Goal: Transaction & Acquisition: Purchase product/service

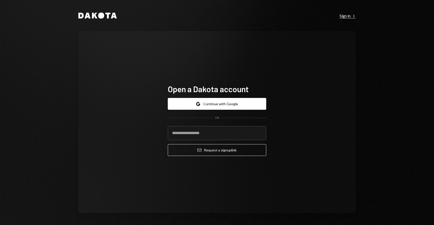
click at [350, 16] on div "Sign in Right Caret" at bounding box center [347, 15] width 16 height 5
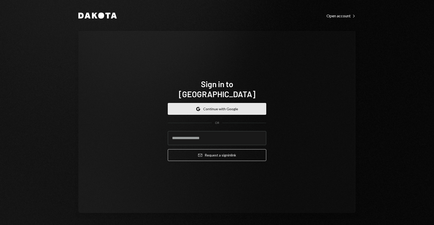
click at [221, 107] on button "Google Continue with Google" at bounding box center [217, 109] width 98 height 12
click at [220, 108] on button "Google Continue with Google" at bounding box center [217, 109] width 98 height 12
click at [238, 103] on button "Google Continue with Google" at bounding box center [217, 109] width 98 height 12
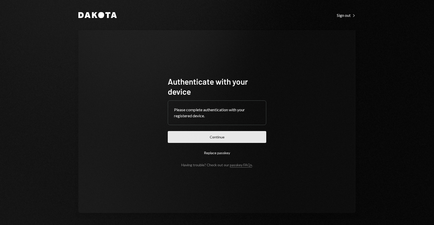
click at [210, 135] on button "Continue" at bounding box center [217, 137] width 98 height 12
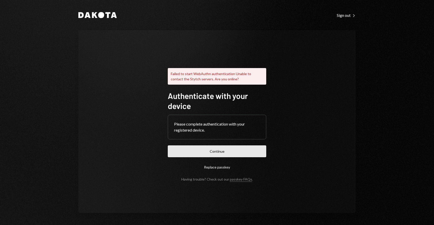
click at [219, 154] on button "Continue" at bounding box center [217, 151] width 98 height 12
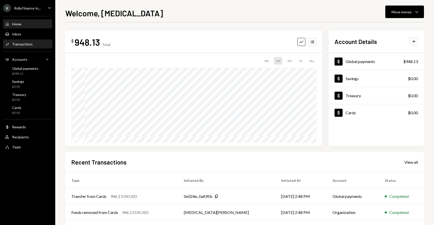
click at [18, 47] on div "Activities Transactions" at bounding box center [27, 44] width 45 height 9
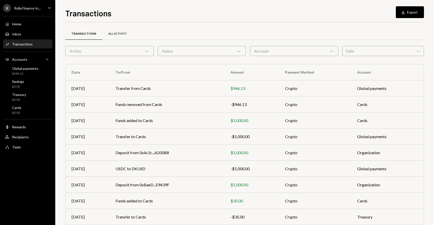
click at [109, 34] on div "All Activity" at bounding box center [117, 34] width 18 height 4
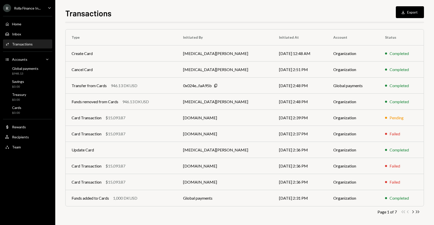
scroll to position [37, 0]
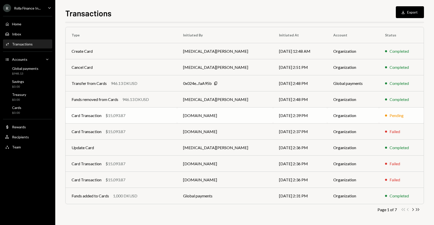
click at [100, 123] on td "Card Transaction $15,093.87" at bounding box center [121, 115] width 111 height 16
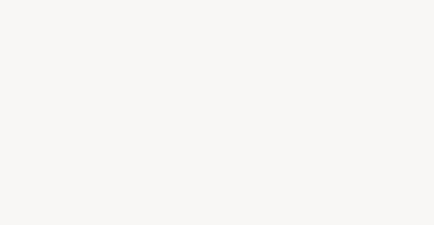
click at [100, 114] on div at bounding box center [217, 112] width 434 height 225
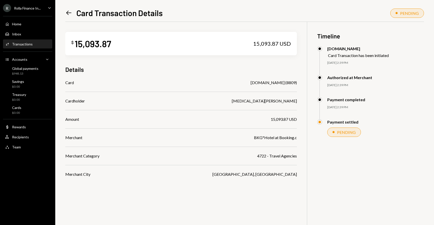
click at [69, 11] on icon "Left Arrow" at bounding box center [68, 12] width 7 height 7
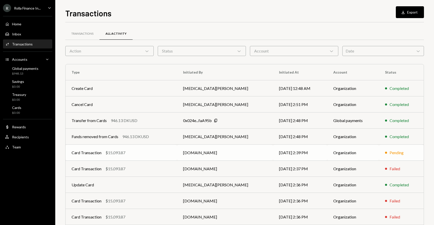
click at [116, 151] on div "$15,093.87" at bounding box center [115, 153] width 20 height 6
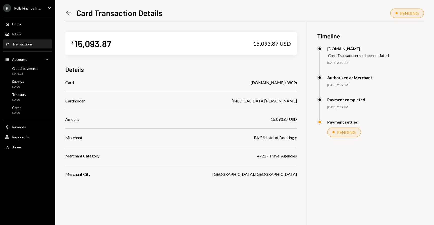
click at [68, 14] on icon at bounding box center [68, 13] width 5 height 4
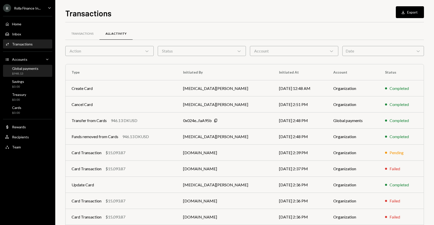
click at [35, 68] on div "Global payments" at bounding box center [25, 68] width 26 height 4
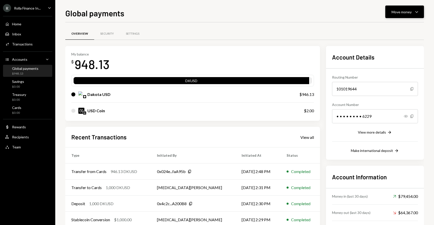
click at [400, 6] on button "Move money Caret Down" at bounding box center [404, 12] width 39 height 13
click at [388, 24] on div "Withdraw Send" at bounding box center [396, 26] width 50 height 11
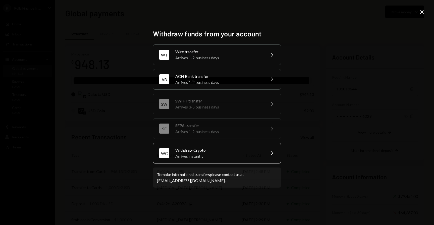
click at [201, 158] on div "Arrives instantly" at bounding box center [218, 156] width 87 height 6
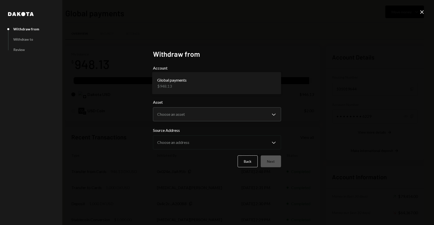
click at [222, 82] on body "R Rolla Finance In... Caret Down Home Home Inbox Inbox Activities Transactions …" at bounding box center [217, 112] width 434 height 225
click at [213, 105] on div "Asset Choose an asset Chevron Down **** *****" at bounding box center [217, 110] width 128 height 22
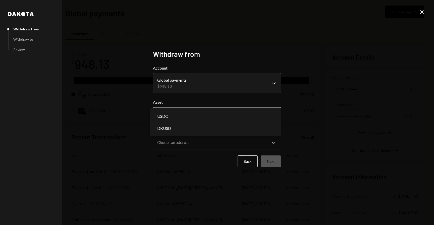
click at [211, 112] on body "R Rolla Finance In... Caret Down Home Home Inbox Inbox Activities Transactions …" at bounding box center [217, 112] width 434 height 225
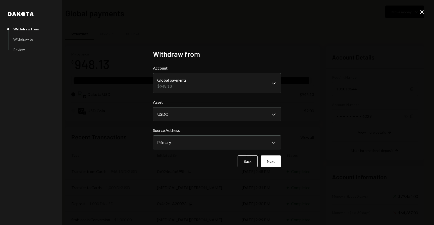
click at [209, 114] on body "R Rolla Finance In... Caret Down Home Home Inbox Inbox Activities Transactions …" at bounding box center [217, 112] width 434 height 225
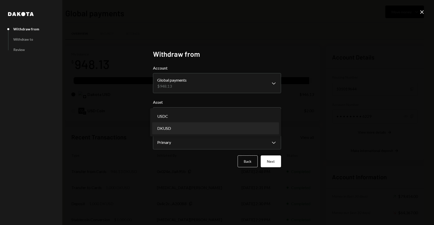
select select "*****"
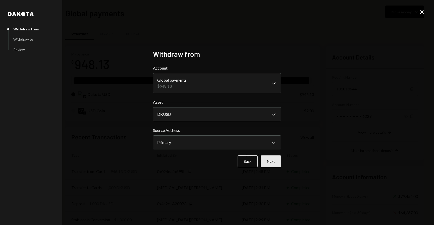
click at [275, 157] on button "Next" at bounding box center [271, 161] width 20 height 12
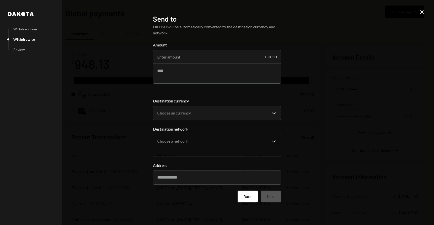
click at [246, 197] on button "Back" at bounding box center [247, 196] width 20 height 12
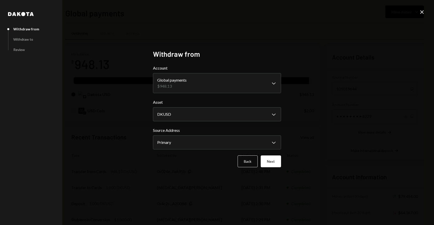
click at [418, 13] on div "**********" at bounding box center [217, 112] width 434 height 225
click at [422, 12] on icon at bounding box center [422, 12] width 4 height 4
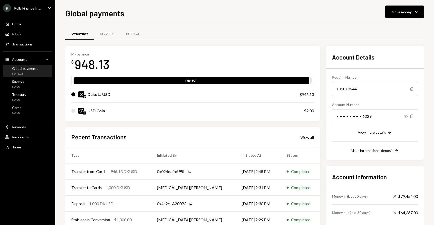
click at [45, 11] on div "R Rolla Finance In... Caret Down" at bounding box center [27, 8] width 55 height 8
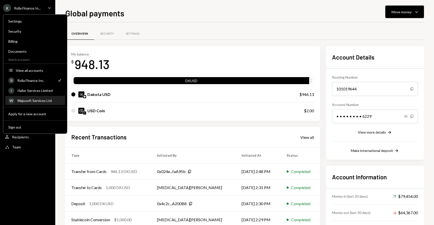
click at [47, 100] on div "Wajusoft Services Ltd" at bounding box center [39, 100] width 45 height 4
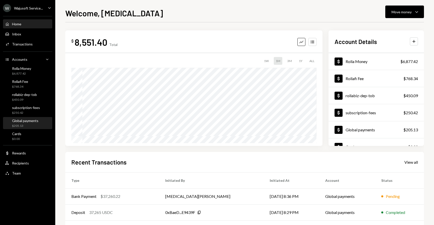
click at [32, 120] on div "Global payments" at bounding box center [25, 120] width 26 height 4
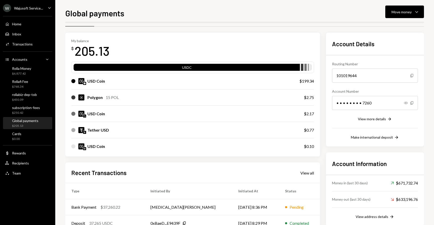
scroll to position [11, 0]
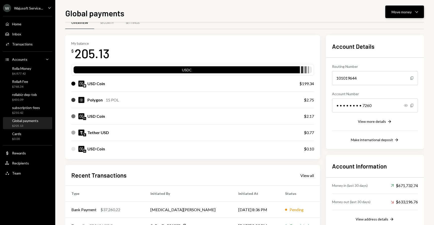
click at [391, 16] on button "Move money Caret Down" at bounding box center [404, 12] width 39 height 13
click at [386, 48] on div "Deposit" at bounding box center [400, 49] width 37 height 5
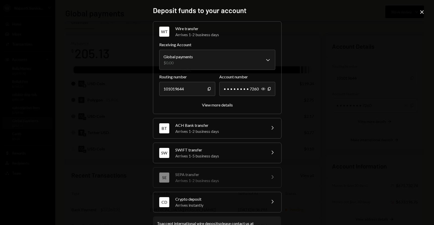
scroll to position [20, 0]
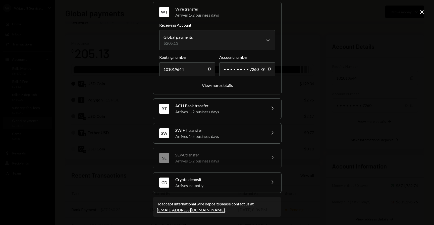
click at [228, 183] on div "Arrives instantly" at bounding box center [219, 185] width 88 height 6
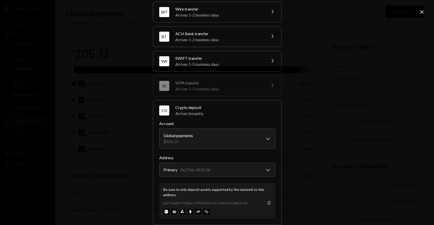
click at [268, 202] on icon "Copy" at bounding box center [269, 203] width 4 height 4
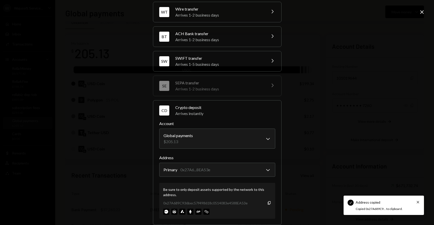
click at [422, 12] on icon "Close" at bounding box center [422, 12] width 6 height 6
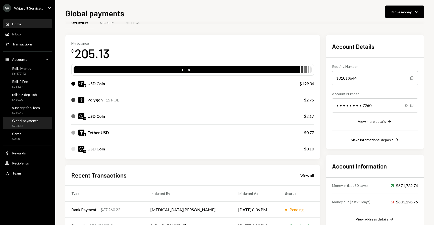
click at [20, 25] on div "Home" at bounding box center [16, 24] width 9 height 4
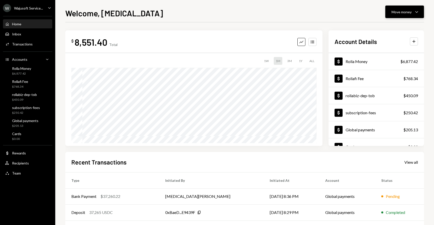
click at [389, 14] on button "Move money Caret Down" at bounding box center [404, 12] width 39 height 13
click at [380, 32] on div "Withdraw Send" at bounding box center [396, 26] width 50 height 11
click at [46, 9] on div "W Wajusoft Service... Caret Down" at bounding box center [27, 8] width 55 height 8
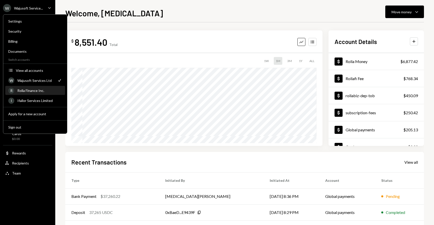
click at [41, 90] on div "Rolla Finance Inc." at bounding box center [39, 90] width 45 height 4
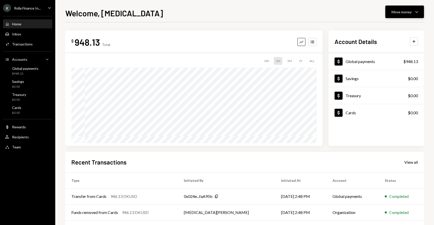
click at [402, 11] on div "Move money" at bounding box center [401, 11] width 20 height 5
click at [390, 24] on div "Send" at bounding box center [400, 26] width 37 height 5
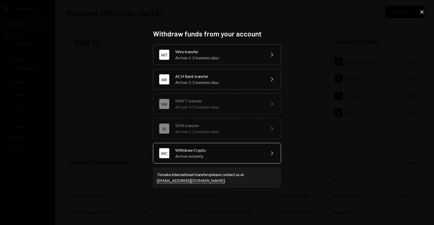
click at [203, 153] on div "Arrives instantly" at bounding box center [218, 156] width 87 height 6
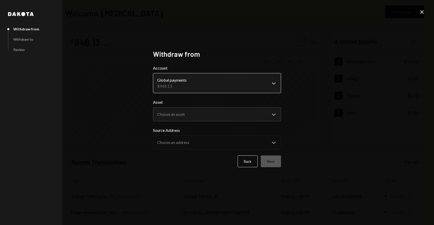
click at [201, 85] on body "R Rolla Finance In... Caret Down Home Home Inbox Inbox Activities Transactions …" at bounding box center [217, 112] width 434 height 225
click at [194, 106] on div "Asset Choose an asset Chevron Down **** *****" at bounding box center [217, 110] width 128 height 22
click at [192, 115] on body "R Rolla Finance In... Caret Down Home Home Inbox Inbox Activities Transactions …" at bounding box center [217, 112] width 434 height 225
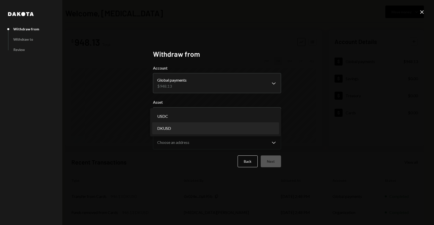
select select "*****"
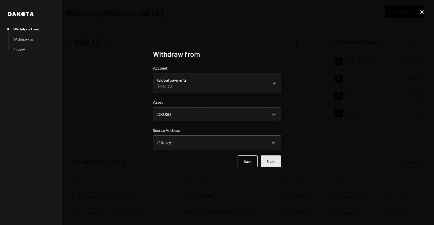
click at [271, 159] on button "Next" at bounding box center [271, 161] width 20 height 12
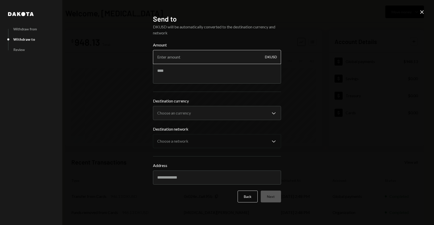
click at [211, 61] on input "Amount" at bounding box center [217, 57] width 128 height 14
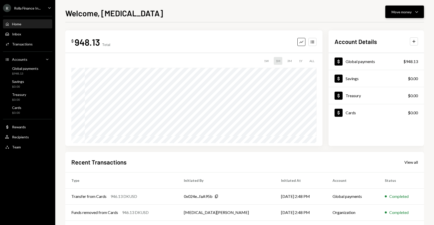
click at [404, 11] on div "Move money" at bounding box center [401, 11] width 20 height 5
click at [393, 26] on div "Send" at bounding box center [400, 26] width 37 height 5
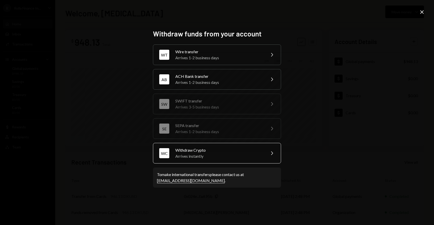
click at [236, 155] on div "Arrives instantly" at bounding box center [218, 156] width 87 height 6
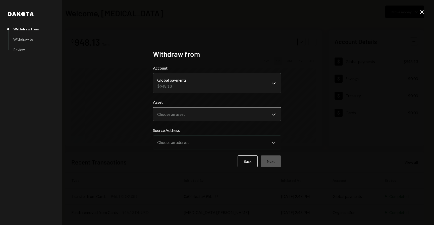
click at [233, 115] on body "R Rolla Finance In... Caret Down Home Home Inbox Inbox Activities Transactions …" at bounding box center [217, 112] width 434 height 225
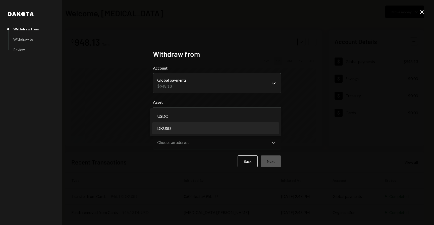
select select "*****"
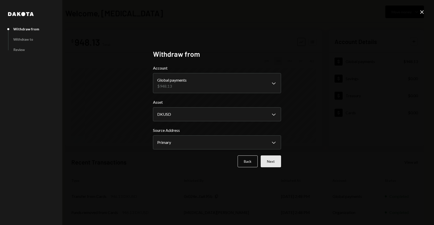
click at [276, 162] on button "Next" at bounding box center [271, 161] width 20 height 12
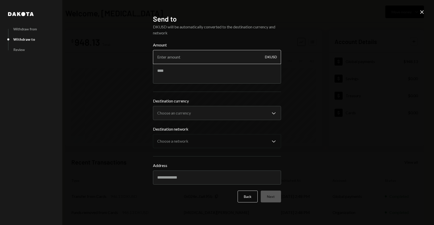
click at [203, 59] on input "Amount" at bounding box center [217, 57] width 128 height 14
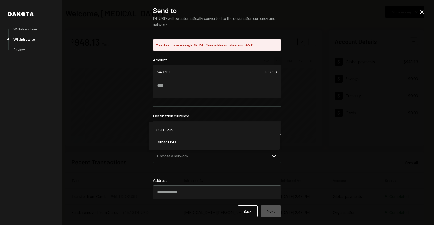
click at [193, 107] on div "**********" at bounding box center [217, 151] width 128 height 95
click at [177, 75] on input "948.13" at bounding box center [217, 72] width 128 height 14
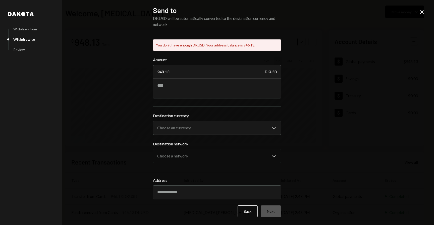
click at [162, 73] on input "948.13" at bounding box center [217, 72] width 128 height 14
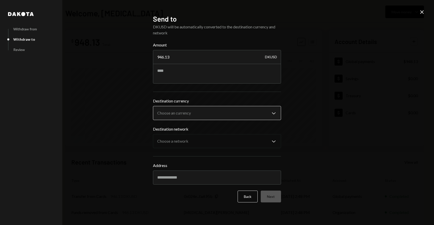
type input "946.13"
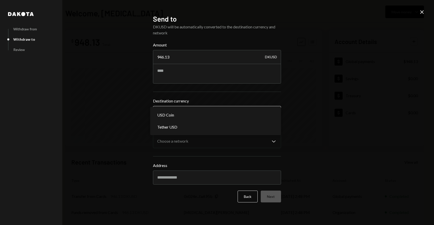
click at [179, 111] on body "R Rolla Finance In... Caret Down Home Home Inbox Inbox Activities Transactions …" at bounding box center [217, 112] width 434 height 225
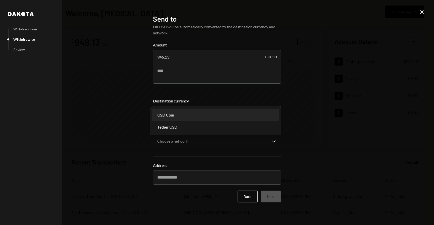
select select "****"
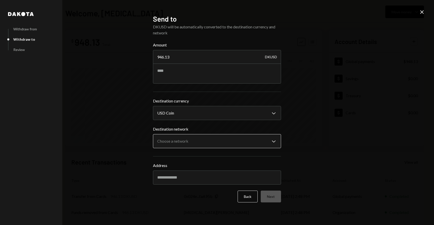
click at [186, 134] on button "Choose a network Chevron Down" at bounding box center [217, 141] width 128 height 14
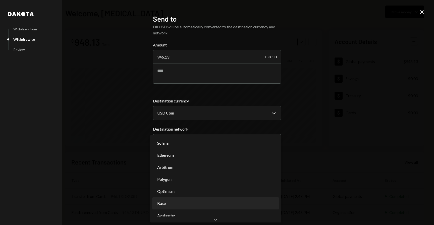
select select "**********"
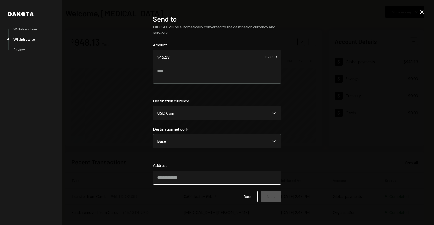
click at [193, 174] on input "Address" at bounding box center [217, 177] width 128 height 14
paste input "**********"
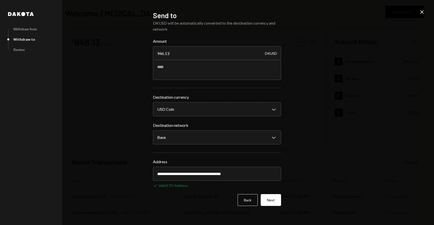
type input "**********"
click at [309, 147] on div "**********" at bounding box center [217, 112] width 434 height 225
click at [275, 203] on button "Next" at bounding box center [271, 200] width 20 height 12
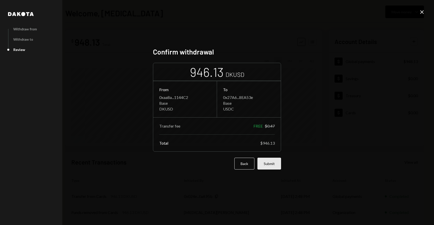
click at [270, 162] on button "Submit" at bounding box center [269, 164] width 24 height 12
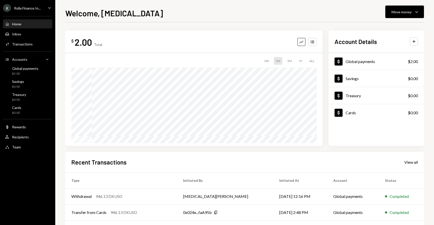
click at [31, 9] on div "Rolla Finance In..." at bounding box center [27, 8] width 27 height 4
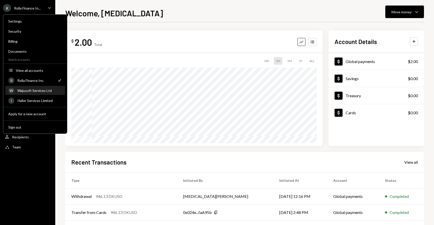
click at [36, 89] on div "Wajusoft Services Ltd" at bounding box center [39, 90] width 45 height 4
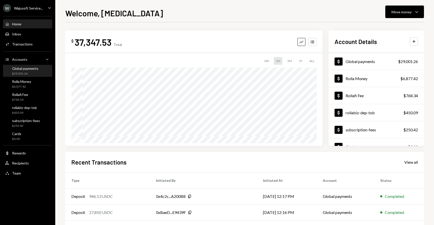
click at [32, 71] on div "Global payments $29,001.26" at bounding box center [25, 71] width 26 height 10
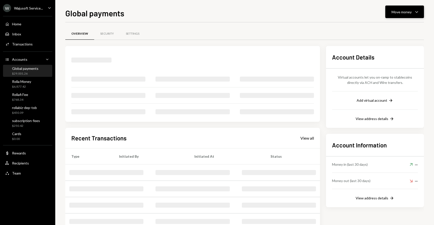
click at [399, 7] on button "Move money Caret Down" at bounding box center [404, 12] width 39 height 13
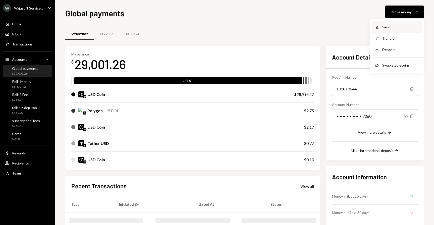
click at [388, 24] on div "Withdraw Send" at bounding box center [396, 26] width 50 height 11
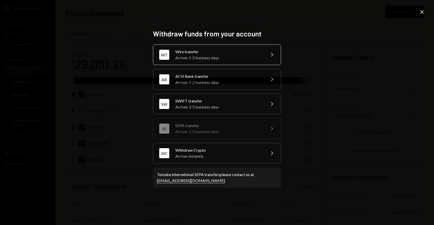
click at [198, 54] on div "Wire transfer" at bounding box center [218, 52] width 87 height 6
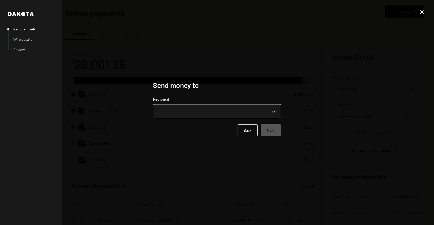
click at [189, 112] on body "W Wajusoft Service... Caret Down Home Home Inbox Inbox Activities Transactions …" at bounding box center [217, 112] width 434 height 225
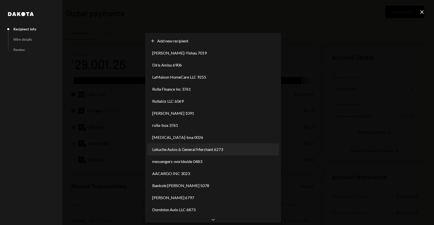
select select "**********"
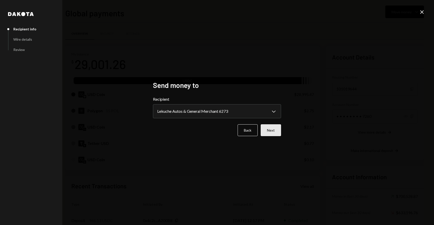
click at [269, 131] on button "Next" at bounding box center [271, 130] width 20 height 12
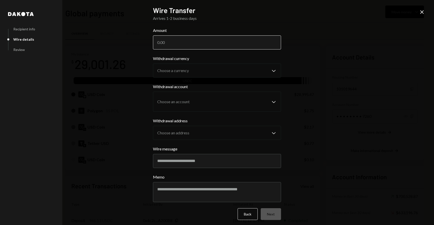
click at [202, 45] on input "Amount" at bounding box center [217, 42] width 128 height 14
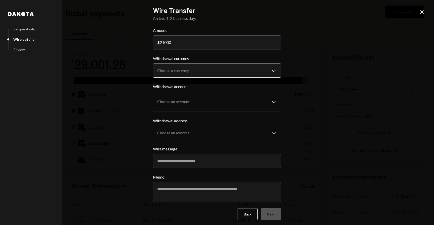
type input "21000"
click at [198, 75] on body "W Wajusoft Service... Caret Down Home Home Inbox Inbox Activities Transactions …" at bounding box center [217, 112] width 434 height 225
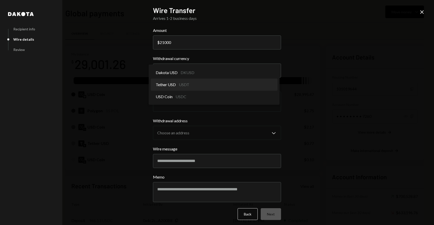
select select "****"
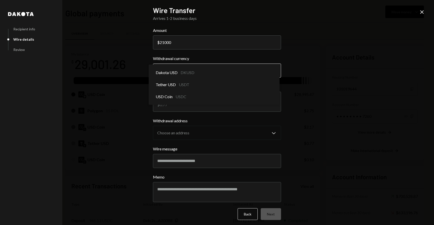
click at [188, 73] on body "W Wajusoft Service... Caret Down Home Home Inbox Inbox Activities Transactions …" at bounding box center [217, 112] width 434 height 225
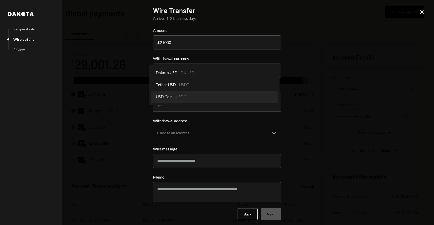
select select "****"
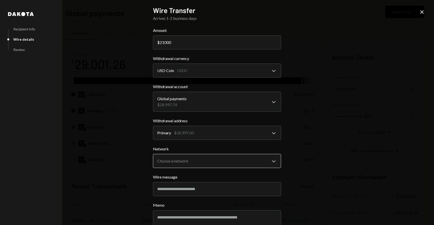
click at [181, 160] on body "W Wajusoft Service... Caret Down Home Home Inbox Inbox Activities Transactions …" at bounding box center [217, 112] width 434 height 225
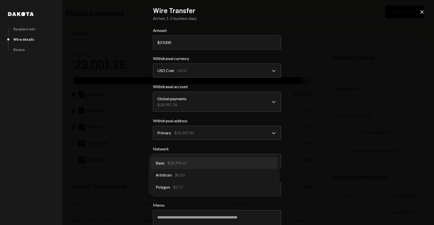
select select "**********"
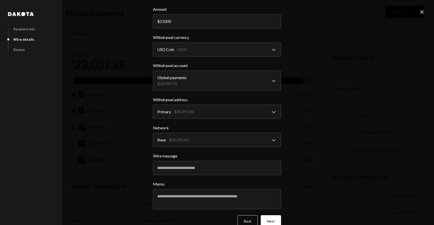
scroll to position [24, 0]
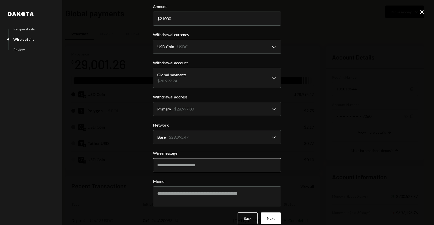
click at [175, 167] on input "Wire message" at bounding box center [217, 165] width 128 height 14
click at [266, 217] on button "Next" at bounding box center [271, 218] width 20 height 12
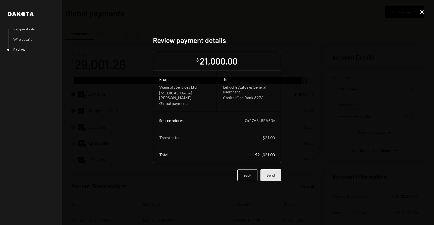
click at [271, 172] on button "Send" at bounding box center [270, 175] width 21 height 12
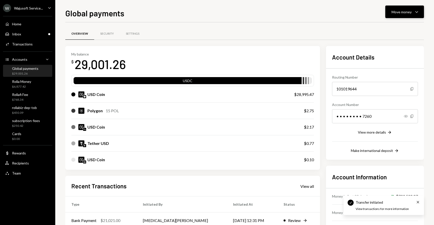
click at [397, 8] on button "Move money Caret Down" at bounding box center [404, 12] width 39 height 13
click at [379, 29] on icon "Withdraw" at bounding box center [376, 27] width 5 height 5
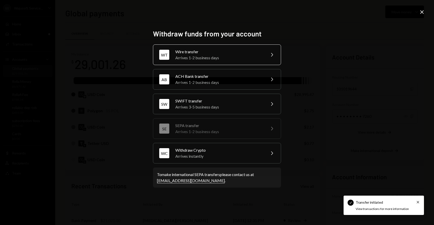
click at [205, 52] on div "Wire transfer" at bounding box center [218, 52] width 87 height 6
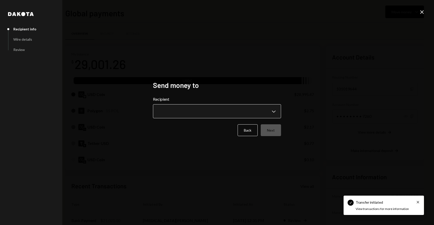
click at [192, 108] on body "Check Transfer initiated Cross View transactions for more information W Wajusof…" at bounding box center [217, 112] width 434 height 225
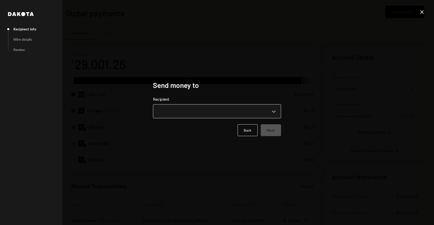
click at [215, 112] on body "W Wajusoft Service... Caret Down Home Home Inbox Inbox Activities Transactions …" at bounding box center [217, 112] width 434 height 225
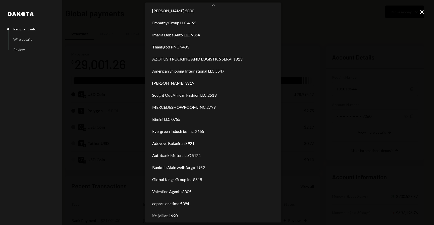
scroll to position [429, 0]
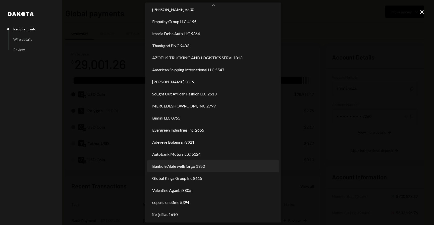
select select "**********"
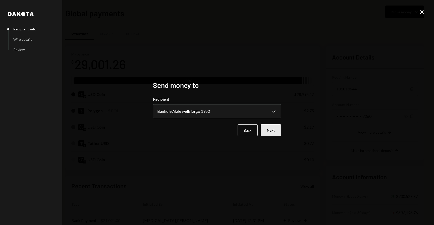
click at [276, 126] on button "Next" at bounding box center [271, 130] width 20 height 12
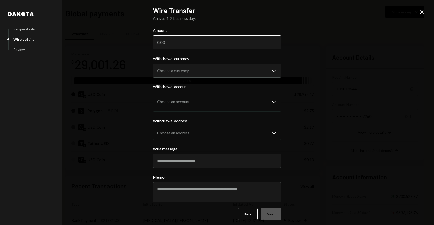
click at [234, 46] on input "Amount" at bounding box center [217, 42] width 128 height 14
type input "8754"
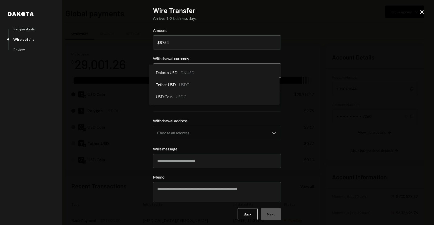
click at [225, 72] on body "W Wajusoft Service... Caret Down Home Home Inbox Inbox Activities Transactions …" at bounding box center [217, 112] width 434 height 225
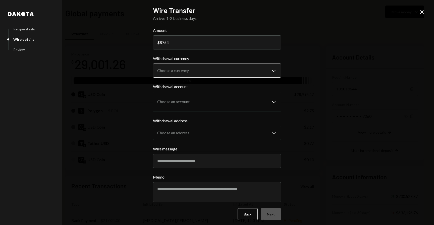
click at [213, 75] on body "W Wajusoft Service... Caret Down Home Home Inbox Inbox Activities Transactions …" at bounding box center [217, 112] width 434 height 225
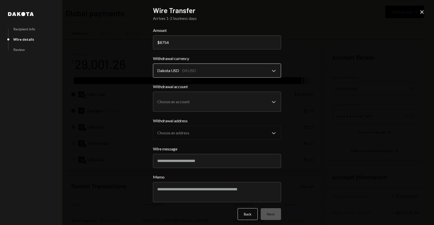
click at [204, 67] on body "W Wajusoft Service... Caret Down Home Home Inbox Inbox Activities Transactions …" at bounding box center [217, 112] width 434 height 225
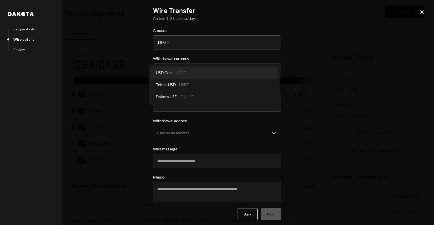
select select "****"
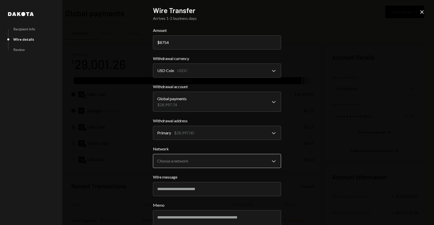
click at [190, 155] on body "W Wajusoft Service... Caret Down Home Home Inbox Inbox Activities Transactions …" at bounding box center [217, 112] width 434 height 225
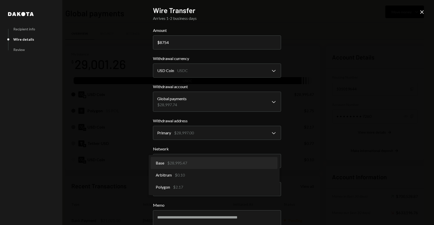
select select "**********"
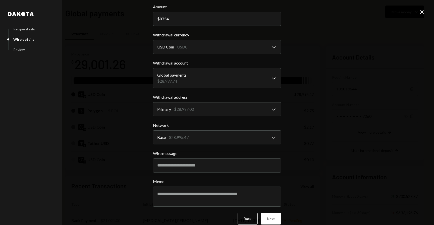
scroll to position [26, 0]
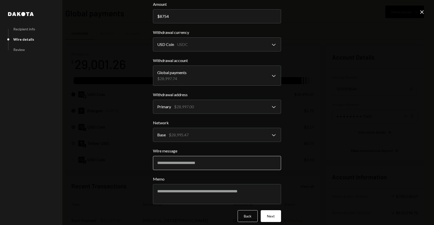
click at [185, 161] on input "Wire message" at bounding box center [217, 163] width 128 height 14
type input "**********"
click at [267, 217] on button "Next" at bounding box center [271, 216] width 20 height 12
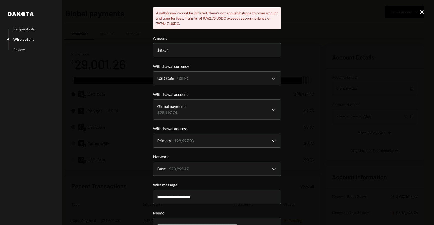
click at [423, 12] on icon "Close" at bounding box center [422, 12] width 6 height 6
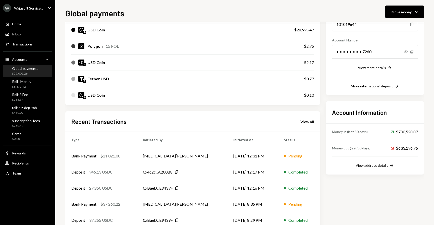
scroll to position [62, 0]
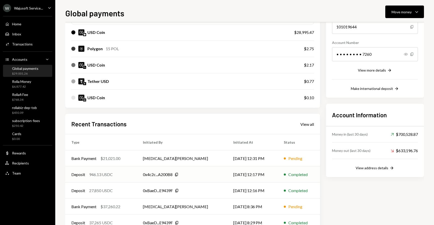
click at [118, 169] on td "Deposit 946.13 USDC" at bounding box center [101, 174] width 72 height 16
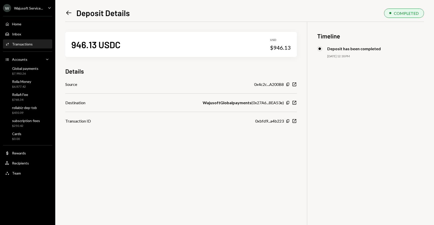
click at [68, 12] on icon "Left Arrow" at bounding box center [68, 12] width 7 height 7
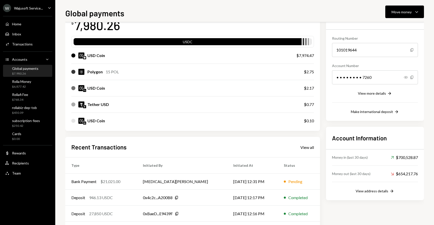
scroll to position [46, 0]
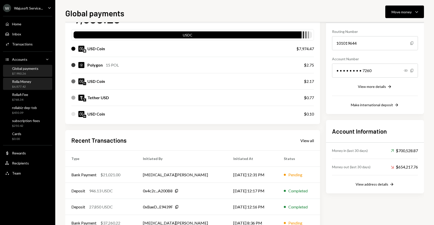
click at [22, 81] on div "Rolla Money" at bounding box center [21, 81] width 19 height 4
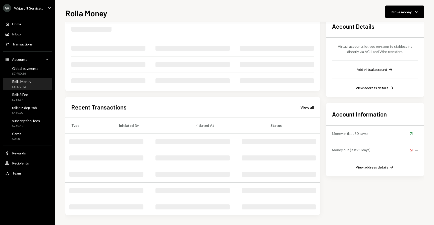
scroll to position [29, 0]
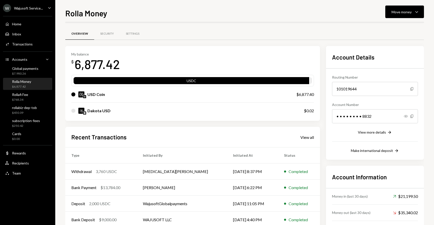
scroll to position [29, 0]
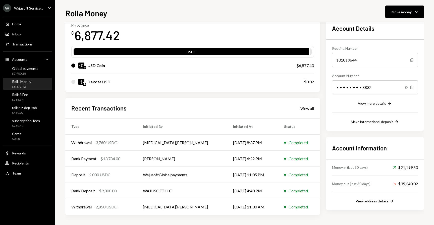
click at [112, 157] on div "$13,784.00" at bounding box center [110, 159] width 20 height 6
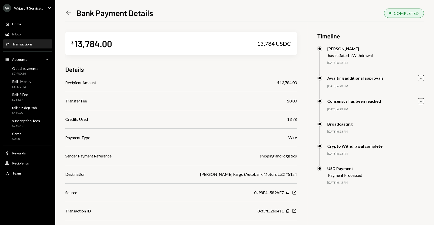
click at [68, 11] on icon "Left Arrow" at bounding box center [68, 12] width 7 height 7
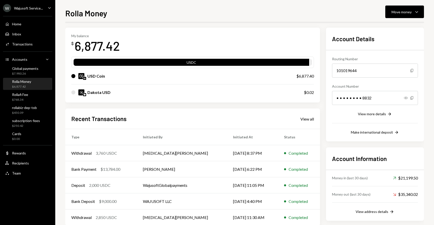
scroll to position [29, 0]
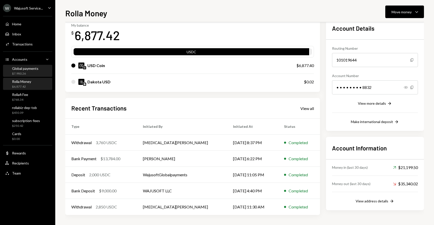
click at [28, 72] on div "$7,980.26" at bounding box center [25, 74] width 26 height 4
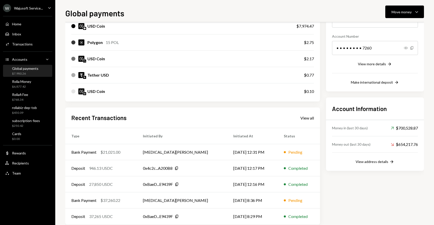
scroll to position [78, 0]
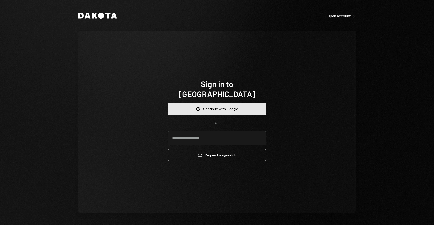
click at [210, 103] on button "Google Continue with Google" at bounding box center [217, 109] width 98 height 12
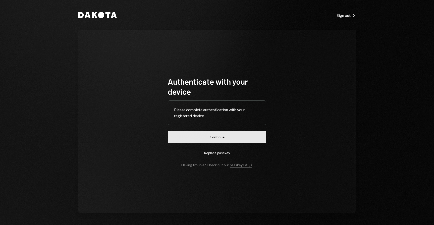
click at [240, 132] on button "Continue" at bounding box center [217, 137] width 98 height 12
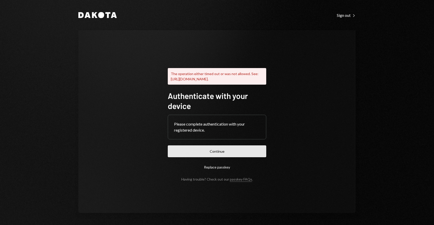
click at [227, 154] on button "Continue" at bounding box center [217, 151] width 98 height 12
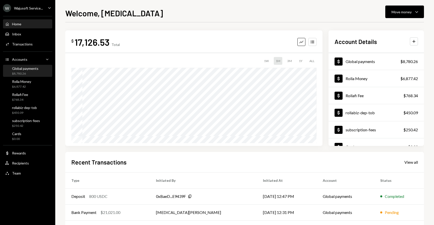
click at [24, 73] on div "$8,780.26" at bounding box center [25, 74] width 26 height 4
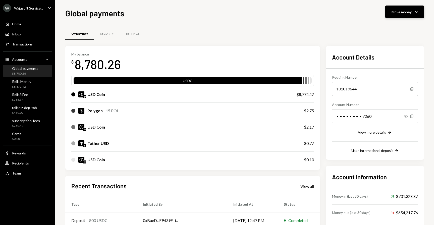
click at [391, 12] on button "Move money Caret Down" at bounding box center [404, 12] width 39 height 13
click at [380, 28] on div "Withdraw Send" at bounding box center [396, 26] width 44 height 5
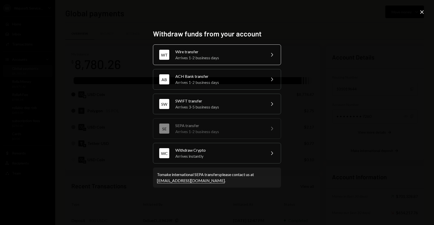
click at [210, 54] on div "Wire transfer" at bounding box center [218, 52] width 87 height 6
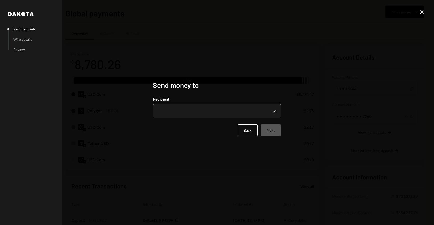
click at [193, 113] on body "W Wajusoft Service... Caret Down Home Home Inbox Inbox Activities Transactions …" at bounding box center [217, 112] width 434 height 225
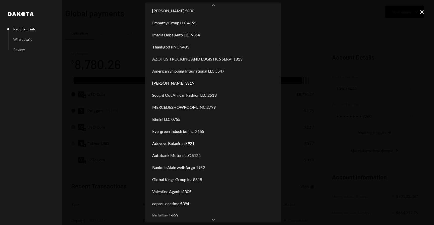
scroll to position [429, 0]
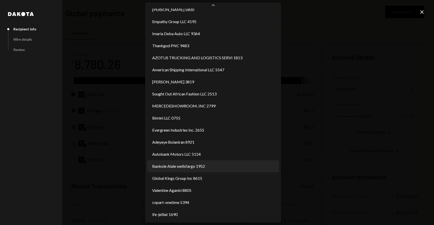
select select "**********"
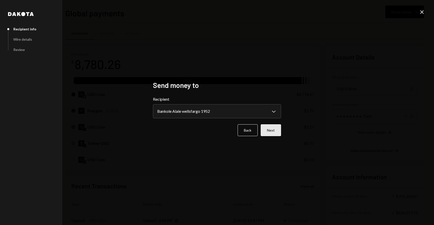
click at [278, 130] on button "Next" at bounding box center [271, 130] width 20 height 12
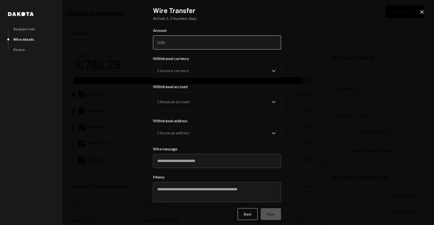
click at [198, 48] on input "Amount" at bounding box center [217, 42] width 128 height 14
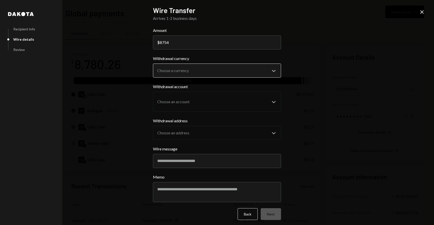
type input "8754"
click at [180, 70] on body "W Wajusoft Service... Caret Down Home Home Inbox Inbox Activities Transactions …" at bounding box center [217, 112] width 434 height 225
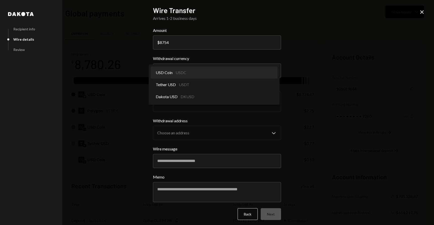
select select "****"
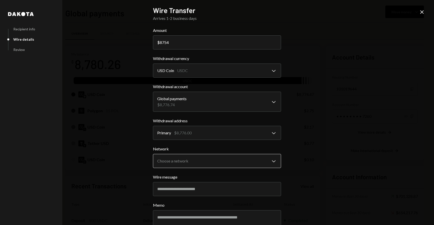
click at [177, 163] on body "W Wajusoft Service... Caret Down Home Home Inbox Inbox Activities Transactions …" at bounding box center [217, 112] width 434 height 225
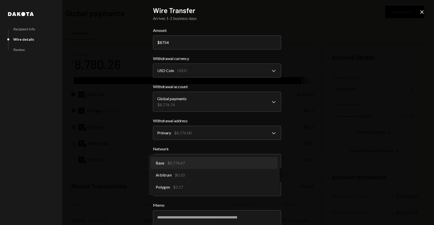
select select "**********"
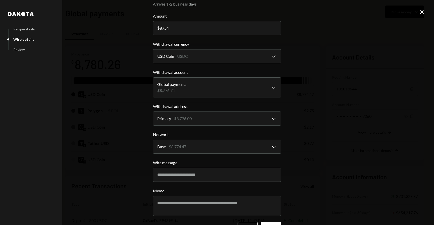
scroll to position [17, 0]
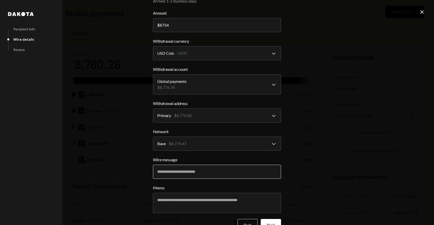
click at [177, 169] on input "Wire message" at bounding box center [217, 172] width 128 height 14
type input "**********"
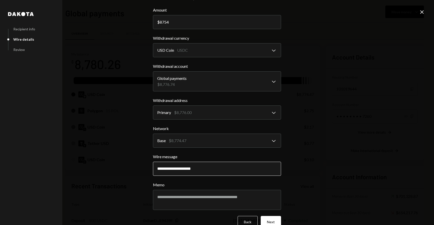
scroll to position [23, 0]
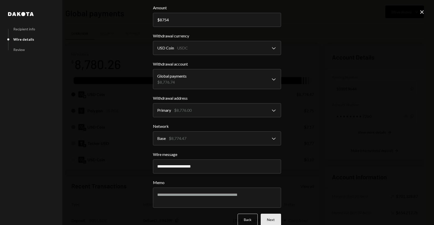
click at [269, 220] on button "Next" at bounding box center [271, 220] width 20 height 12
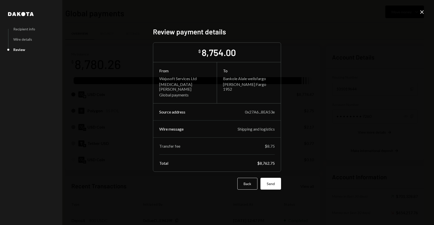
scroll to position [0, 0]
click at [272, 183] on button "Send" at bounding box center [270, 184] width 21 height 12
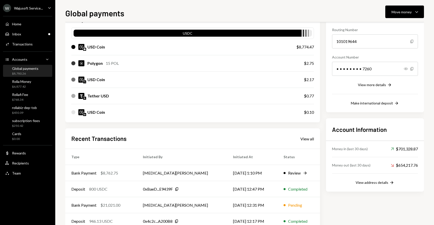
scroll to position [51, 0]
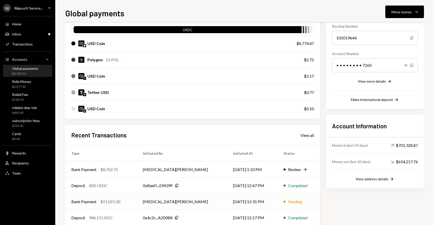
click at [149, 201] on td "[MEDICAL_DATA][PERSON_NAME]" at bounding box center [182, 202] width 90 height 16
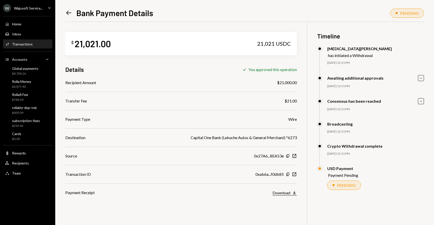
click at [284, 193] on div "Download" at bounding box center [281, 192] width 18 height 5
click at [65, 15] on div "Left Arrow Bank Payment Details PENDING $ 21,021.00 21,021 USDC Details Check Y…" at bounding box center [244, 112] width 378 height 225
click at [70, 8] on div "Left Arrow Bank Payment Details" at bounding box center [109, 13] width 88 height 10
click at [69, 10] on icon "Left Arrow" at bounding box center [68, 12] width 7 height 7
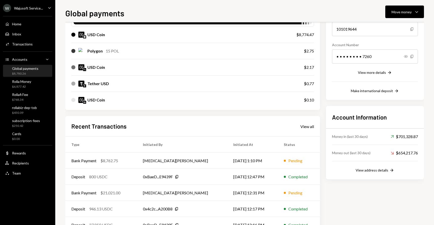
scroll to position [61, 0]
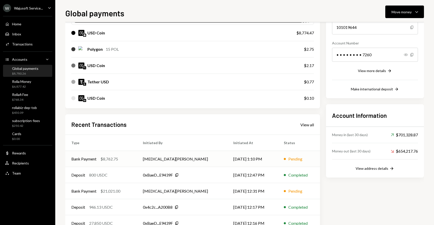
click at [111, 156] on div "$8,762.75" at bounding box center [109, 159] width 18 height 6
